Goal: Navigation & Orientation: Go to known website

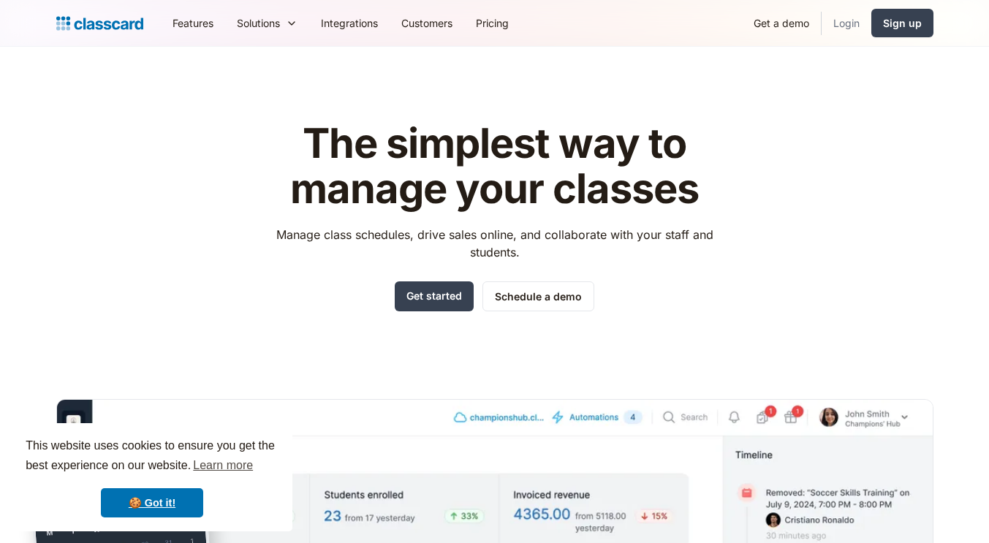
click at [844, 19] on link "Login" at bounding box center [847, 23] width 50 height 33
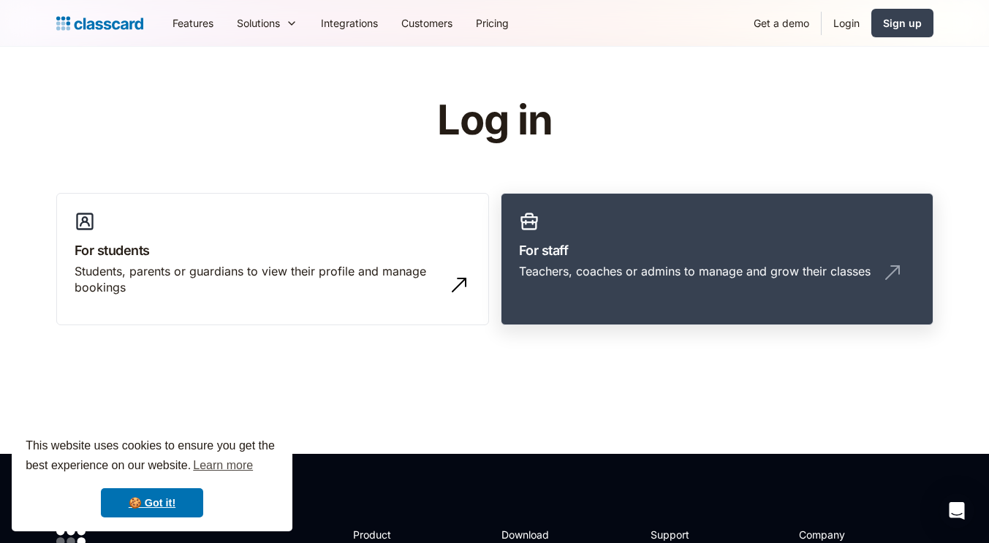
click at [715, 254] on h3 "For staff" at bounding box center [717, 250] width 396 height 20
